Goal: Task Accomplishment & Management: Use online tool/utility

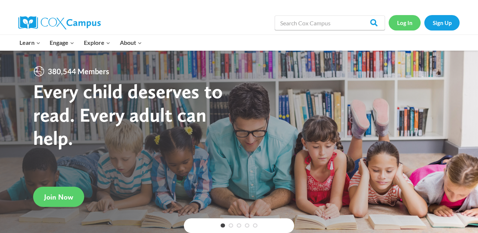
click at [404, 25] on link "Log In" at bounding box center [405, 22] width 32 height 15
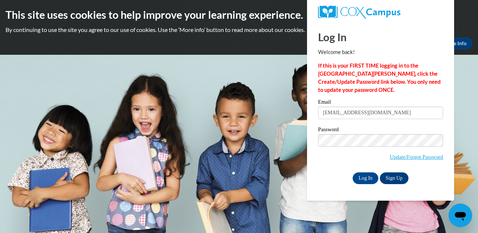
type input "garneramaya20@gmail.com"
click at [353, 173] on input "Log In" at bounding box center [366, 179] width 26 height 12
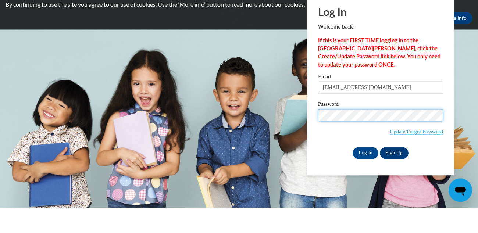
click at [353, 173] on input "Log In" at bounding box center [366, 179] width 26 height 12
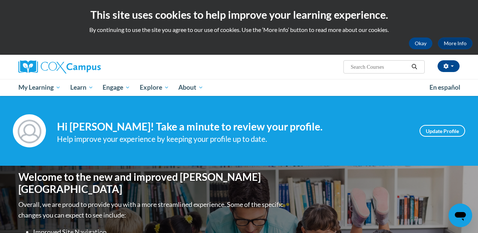
click at [33, 91] on span "My Learning" at bounding box center [39, 87] width 42 height 9
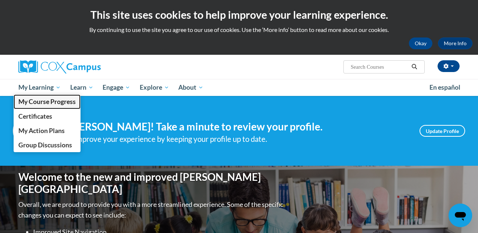
click at [34, 104] on span "My Course Progress" at bounding box center [46, 102] width 57 height 8
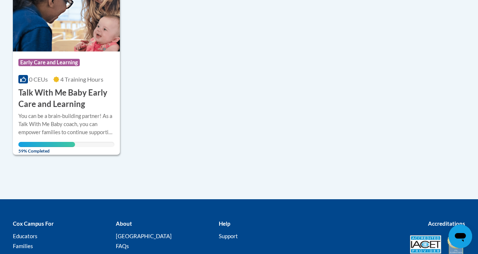
scroll to position [215, 0]
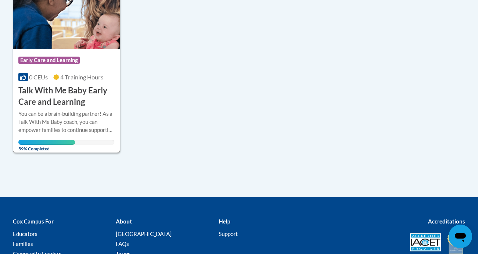
click at [36, 120] on div "You can be a brain-building partner! As a Talk With Me Baby coach, you can empo…" at bounding box center [66, 122] width 96 height 24
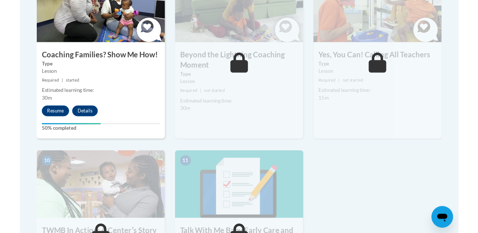
scroll to position [694, 0]
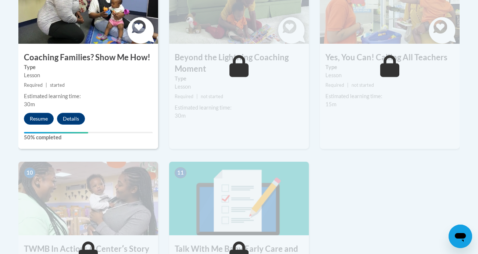
click at [41, 113] on button "Resume" at bounding box center [39, 119] width 30 height 12
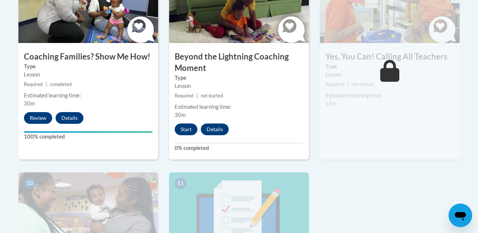
scroll to position [694, 0]
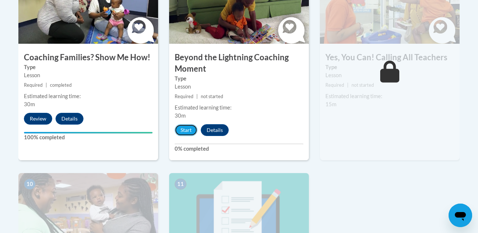
click at [183, 124] on button "Start" at bounding box center [186, 130] width 23 height 12
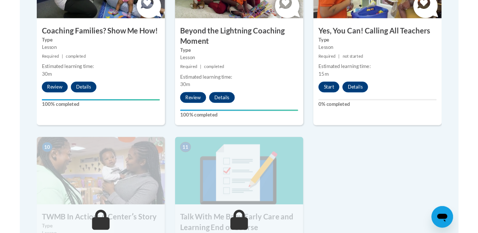
scroll to position [719, 0]
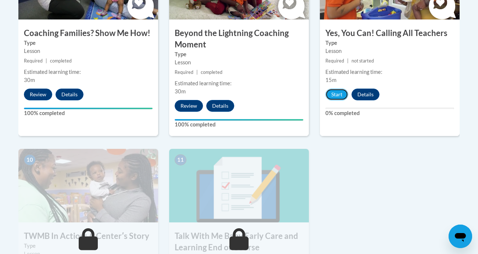
click at [336, 89] on button "Start" at bounding box center [337, 95] width 23 height 12
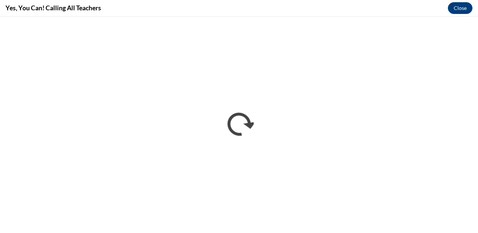
scroll to position [0, 0]
